Goal: Task Accomplishment & Management: Manage account settings

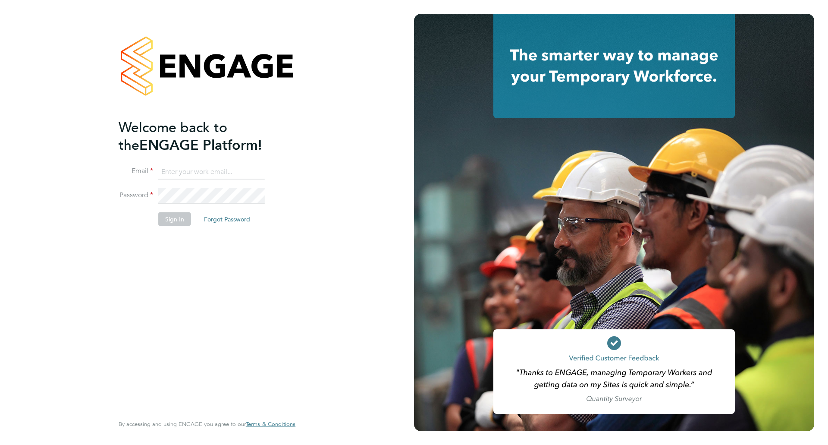
type input "sherrie.simons@uk.g4s.com"
click at [171, 220] on button "Sign In" at bounding box center [174, 219] width 33 height 14
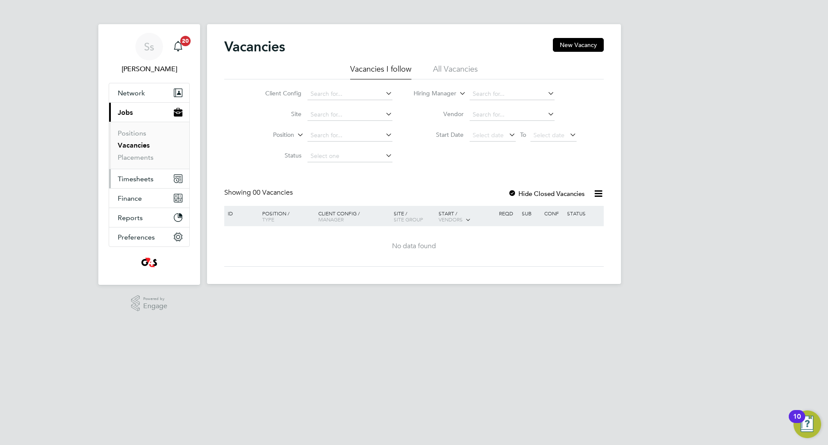
click at [135, 178] on span "Timesheets" at bounding box center [136, 179] width 36 height 8
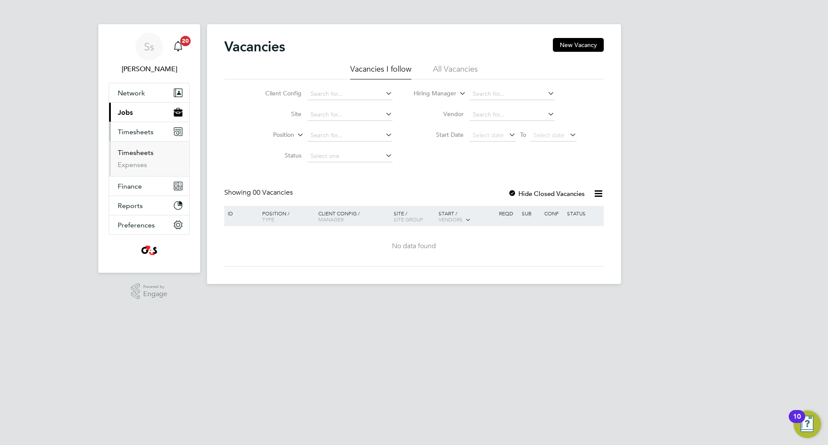
click at [134, 152] on link "Timesheets" at bounding box center [136, 152] width 36 height 8
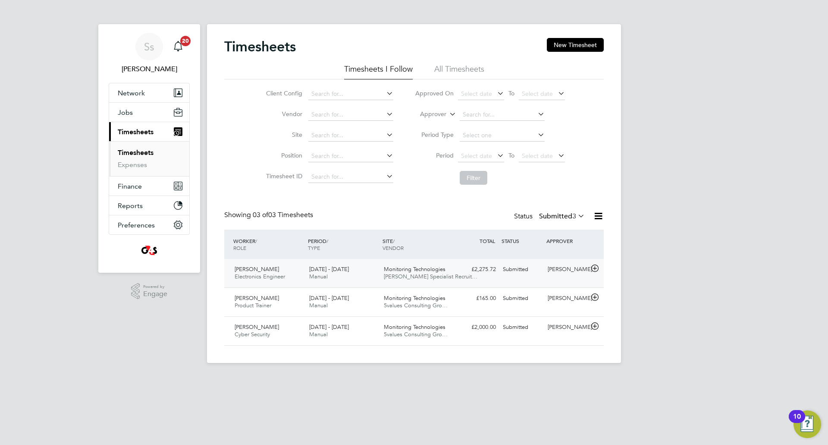
click at [303, 268] on div "Paul Dack Electronics Engineer 25 - 31 Aug 2025" at bounding box center [268, 273] width 75 height 22
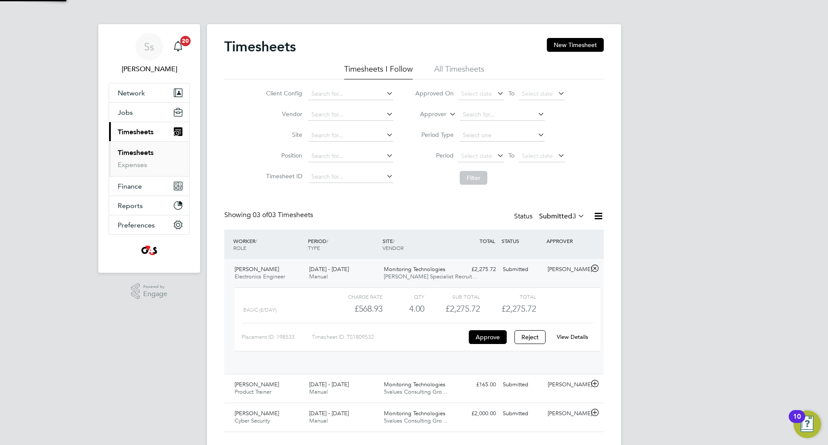
scroll to position [15, 84]
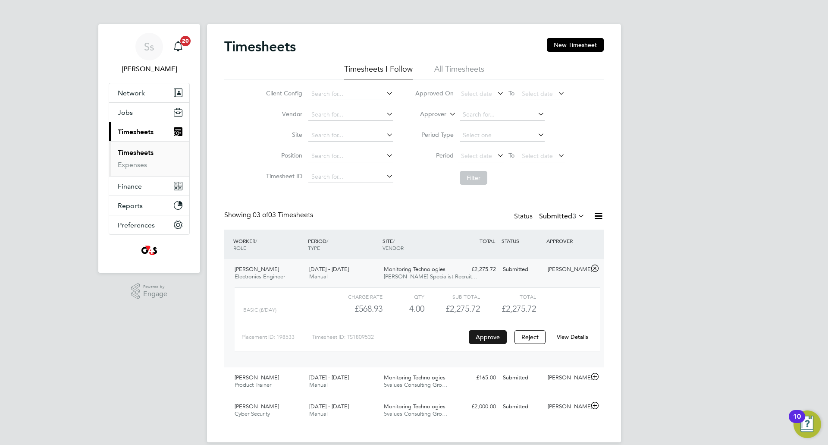
click at [491, 335] on button "Approve" at bounding box center [488, 337] width 38 height 14
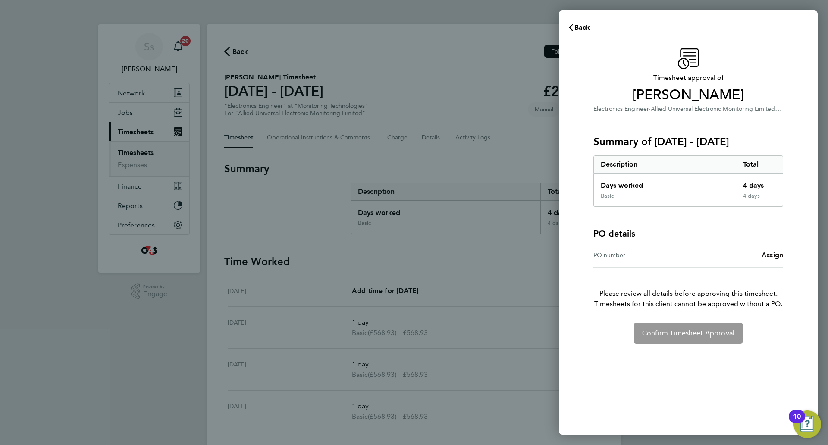
click at [770, 255] on span "Assign" at bounding box center [773, 255] width 22 height 8
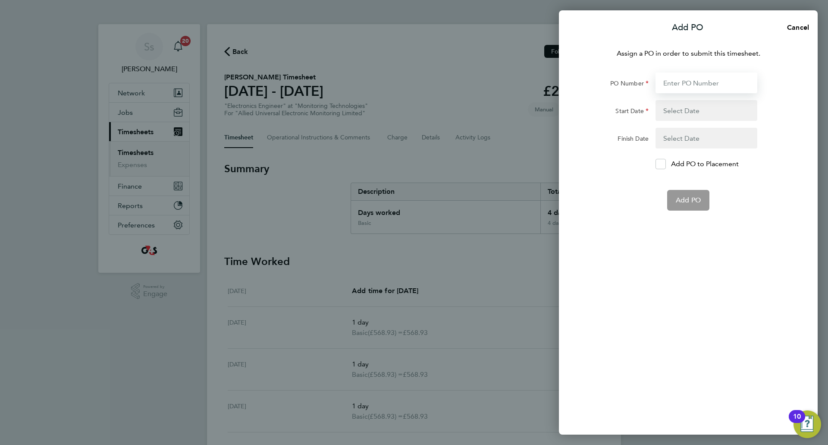
click at [692, 79] on input "PO Number" at bounding box center [707, 82] width 102 height 21
type input "0012871"
type input "10 Mar 25"
type input "30 Sep 25"
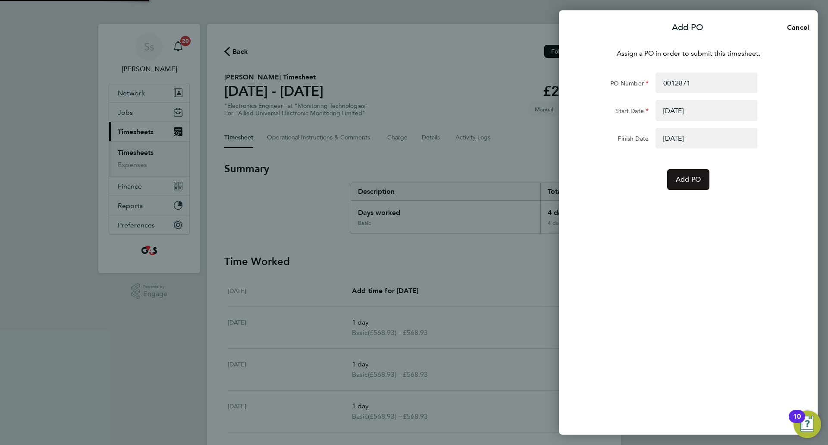
click at [691, 179] on span "Add PO" at bounding box center [688, 179] width 25 height 9
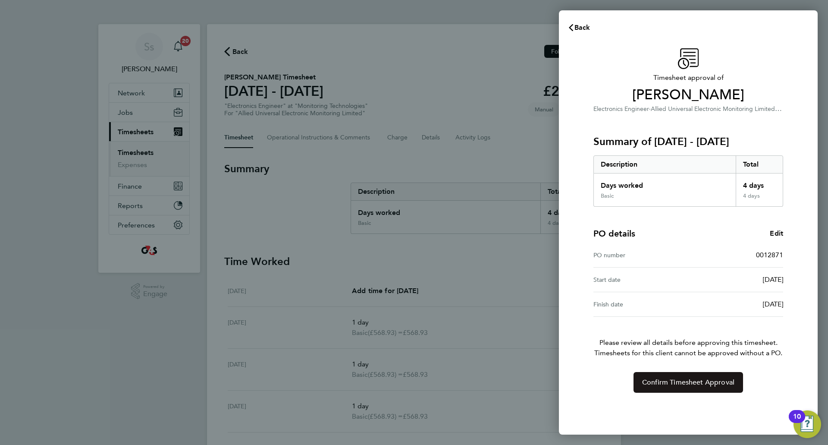
click at [701, 382] on span "Confirm Timesheet Approval" at bounding box center [688, 382] width 92 height 9
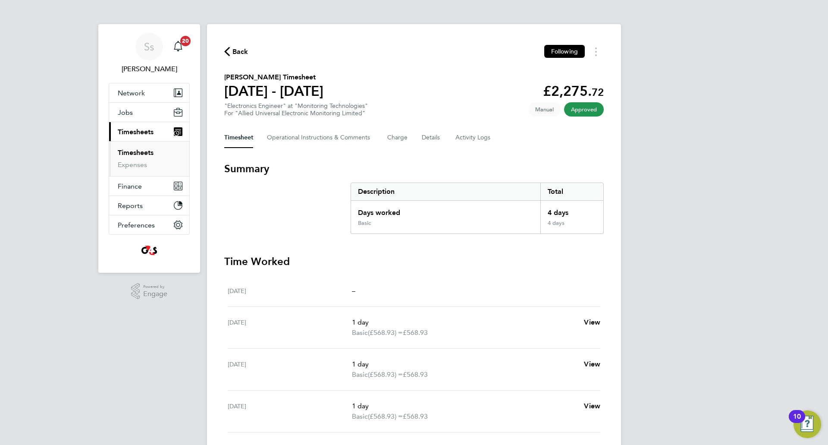
click at [134, 150] on link "Timesheets" at bounding box center [136, 152] width 36 height 8
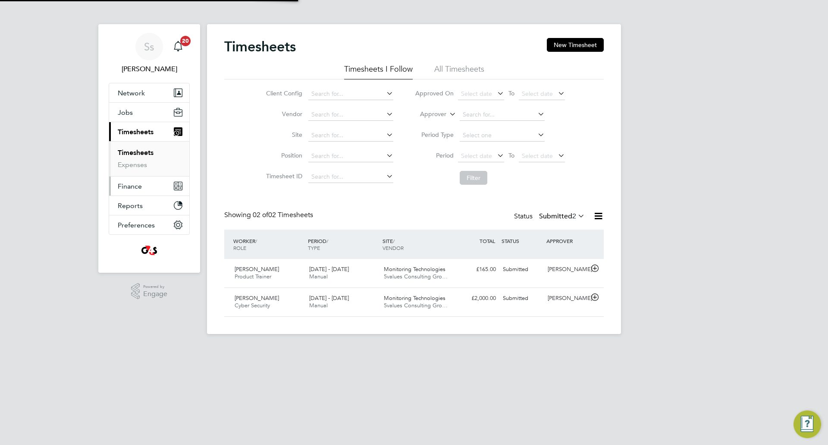
scroll to position [22, 75]
click at [256, 269] on span "Paul Mallard" at bounding box center [257, 268] width 44 height 7
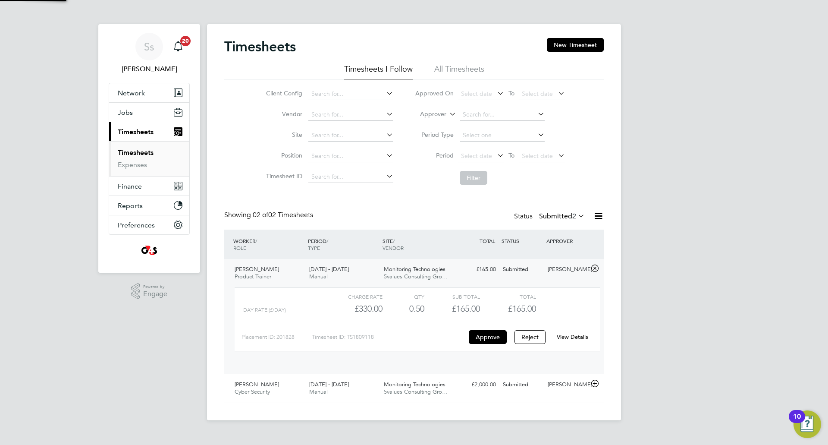
scroll to position [15, 84]
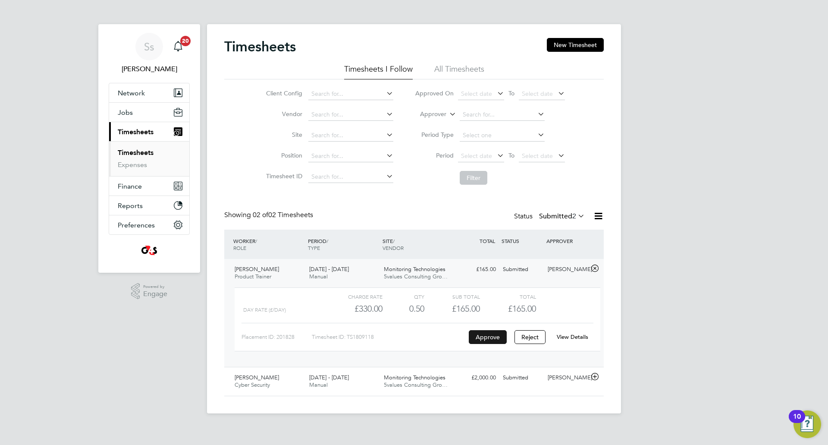
click at [495, 336] on button "Approve" at bounding box center [488, 337] width 38 height 14
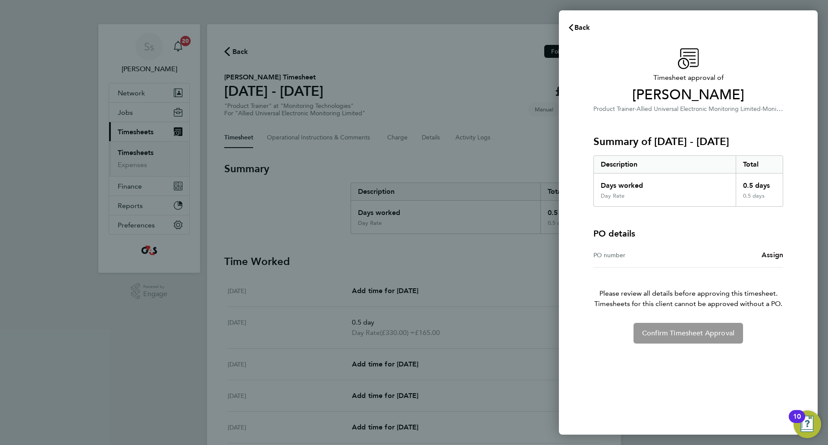
click at [769, 254] on span "Assign" at bounding box center [773, 255] width 22 height 8
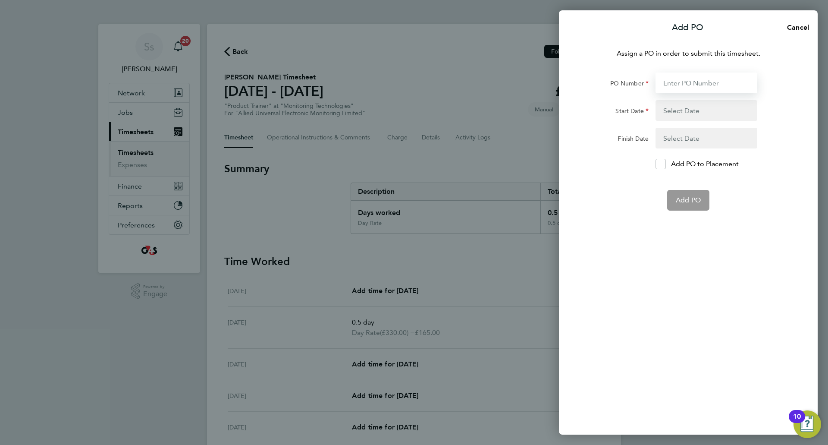
click at [674, 79] on input "PO Number" at bounding box center [707, 82] width 102 height 21
type input "0012406"
type input "01 Apr 25"
type input "[DATE]"
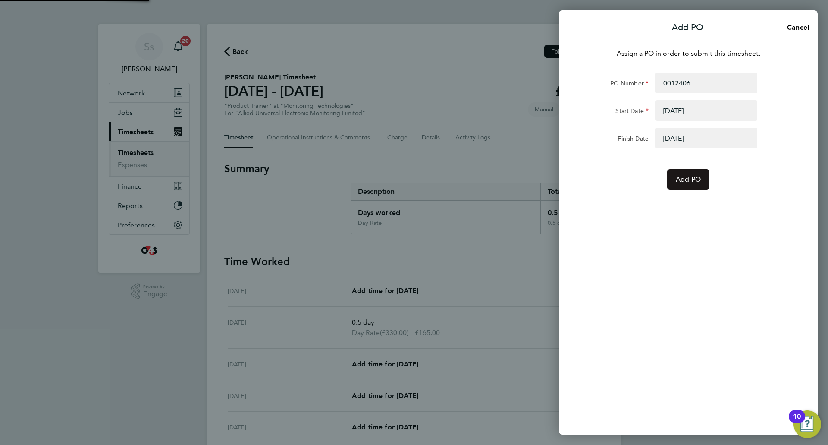
click at [688, 179] on span "Add PO" at bounding box center [688, 179] width 25 height 9
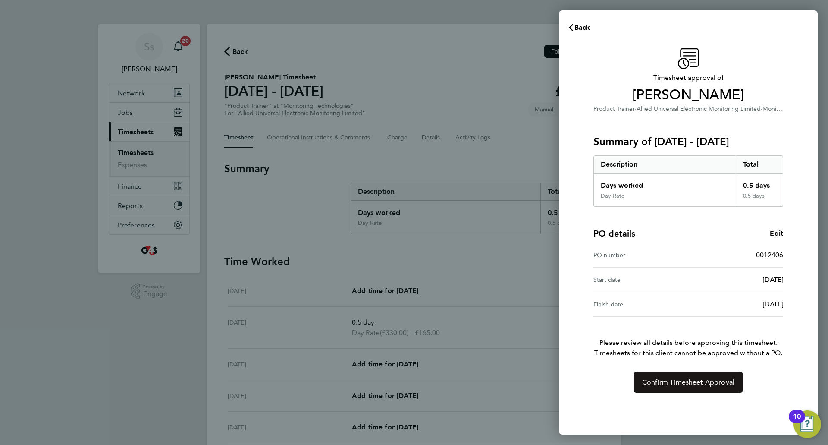
click at [727, 379] on span "Confirm Timesheet Approval" at bounding box center [688, 382] width 92 height 9
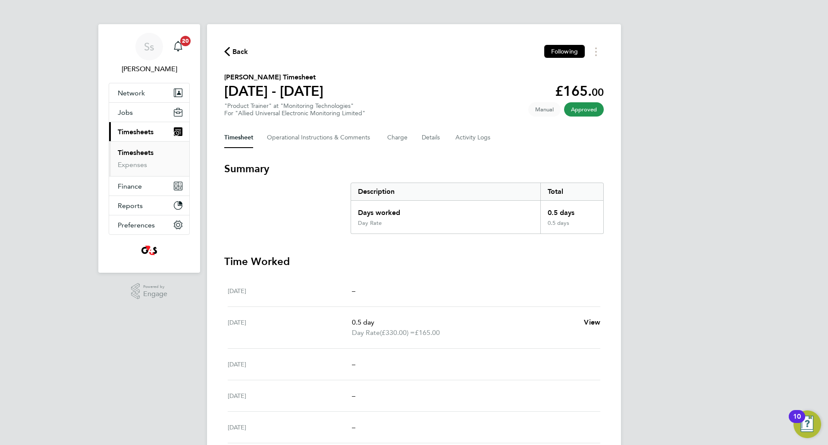
click at [146, 153] on link "Timesheets" at bounding box center [136, 152] width 36 height 8
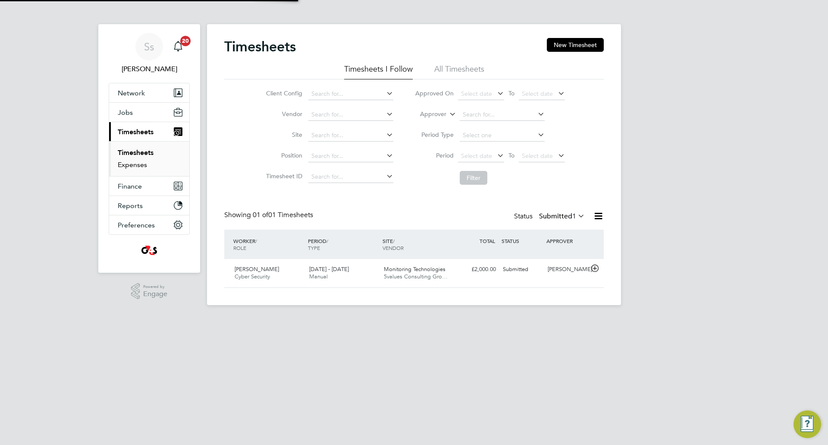
scroll to position [22, 75]
click at [257, 271] on span "[PERSON_NAME]" at bounding box center [257, 268] width 44 height 7
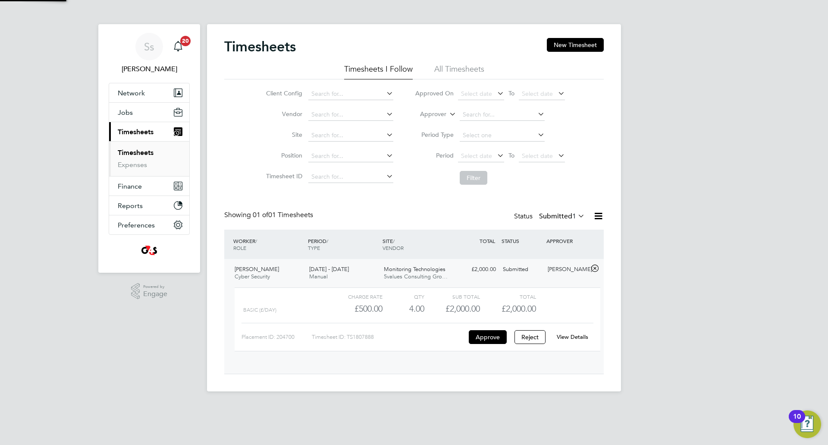
scroll to position [15, 84]
click at [491, 335] on button "Approve" at bounding box center [488, 337] width 38 height 14
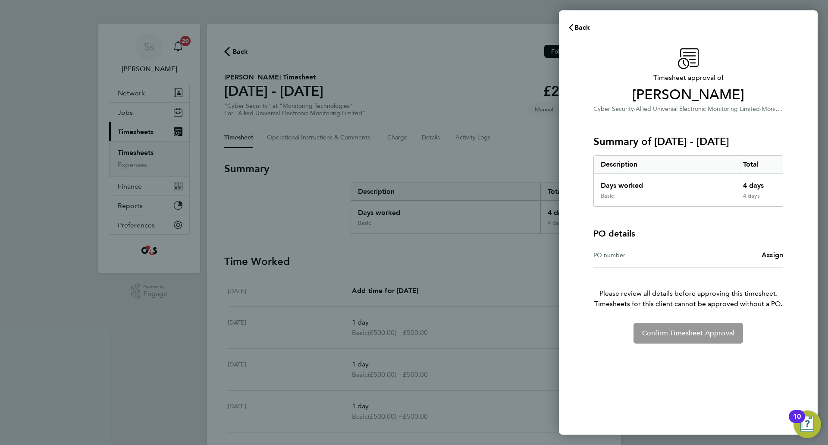
click at [774, 252] on span "Assign" at bounding box center [773, 255] width 22 height 8
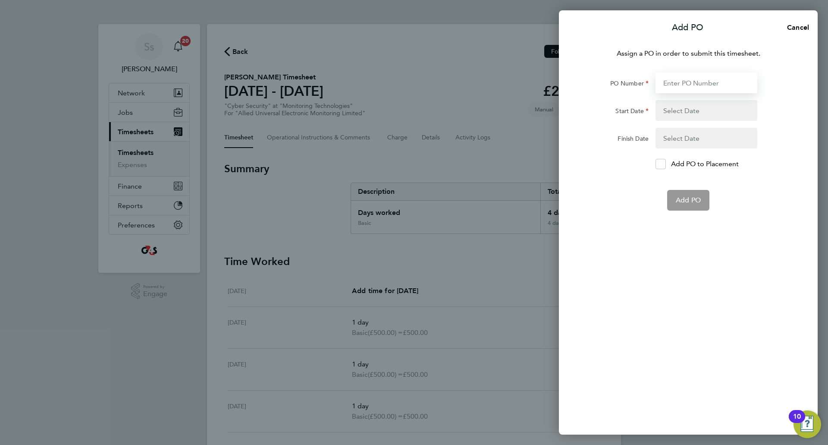
click at [702, 84] on input "PO Number" at bounding box center [707, 82] width 102 height 21
type input "0011581"
type input "[DATE]"
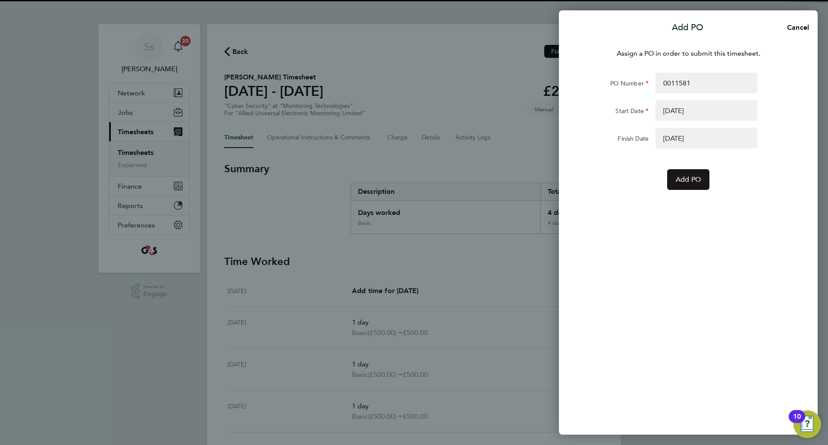
click at [689, 180] on span "Add PO" at bounding box center [688, 179] width 25 height 9
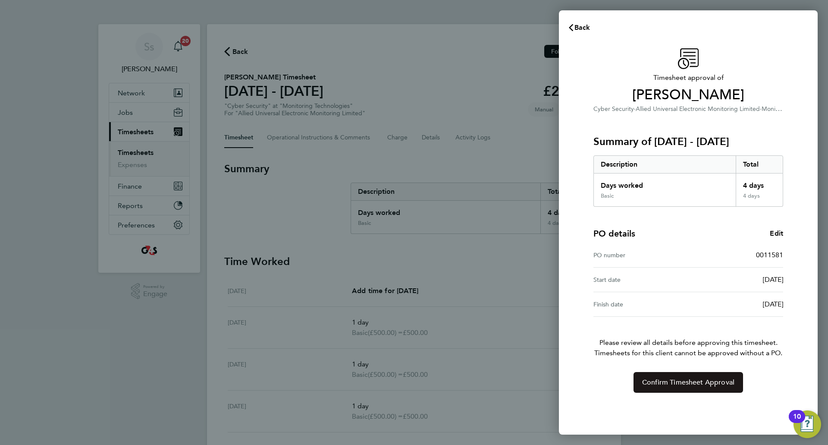
click at [705, 382] on span "Confirm Timesheet Approval" at bounding box center [688, 382] width 92 height 9
